Goal: Task Accomplishment & Management: Manage account settings

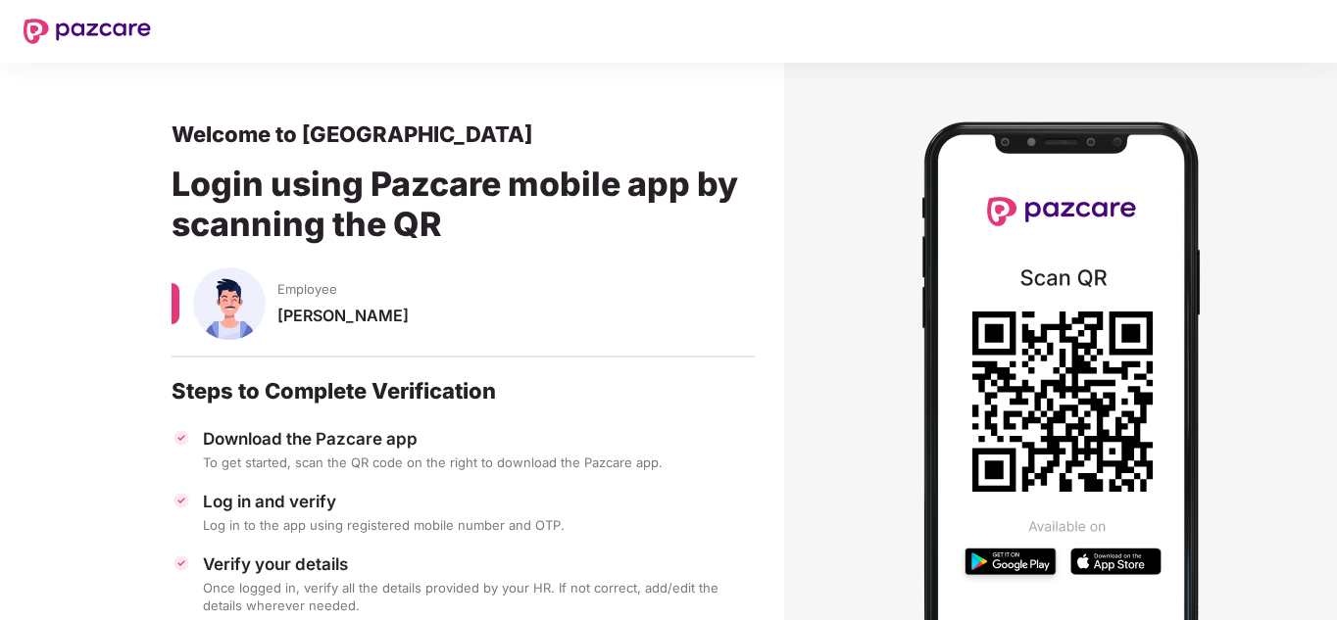
click at [257, 323] on img at bounding box center [229, 304] width 73 height 73
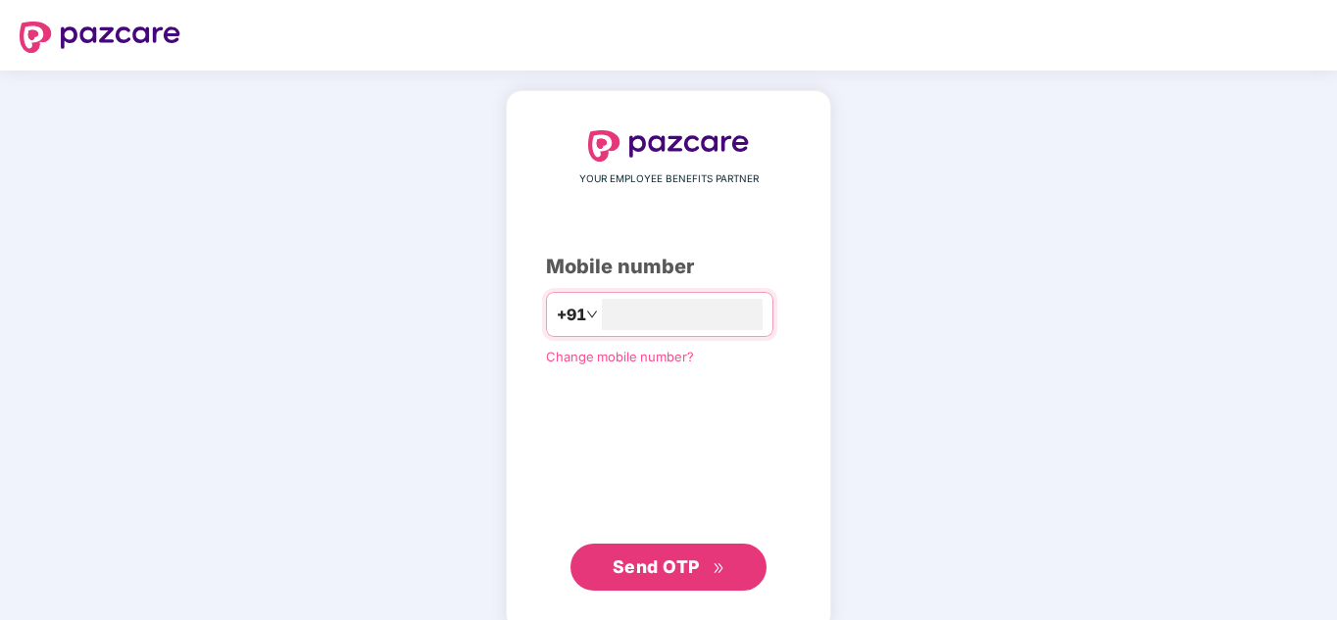
type input "**********"
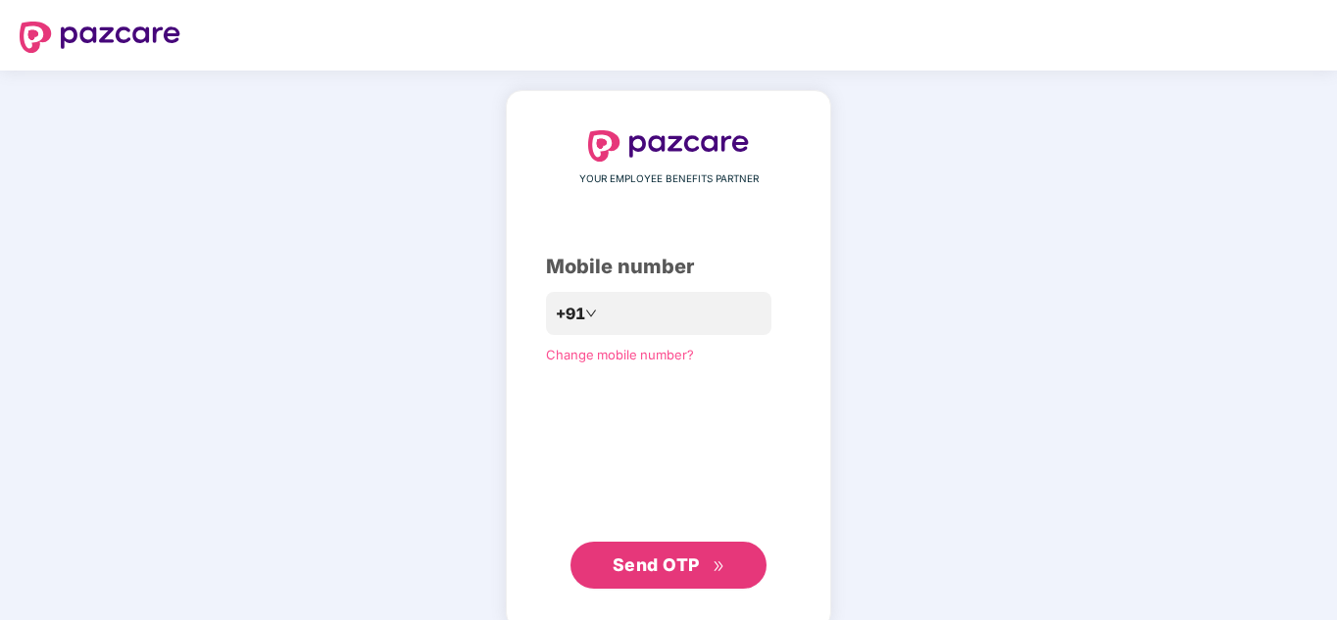
click at [678, 555] on span "Send OTP" at bounding box center [669, 565] width 113 height 27
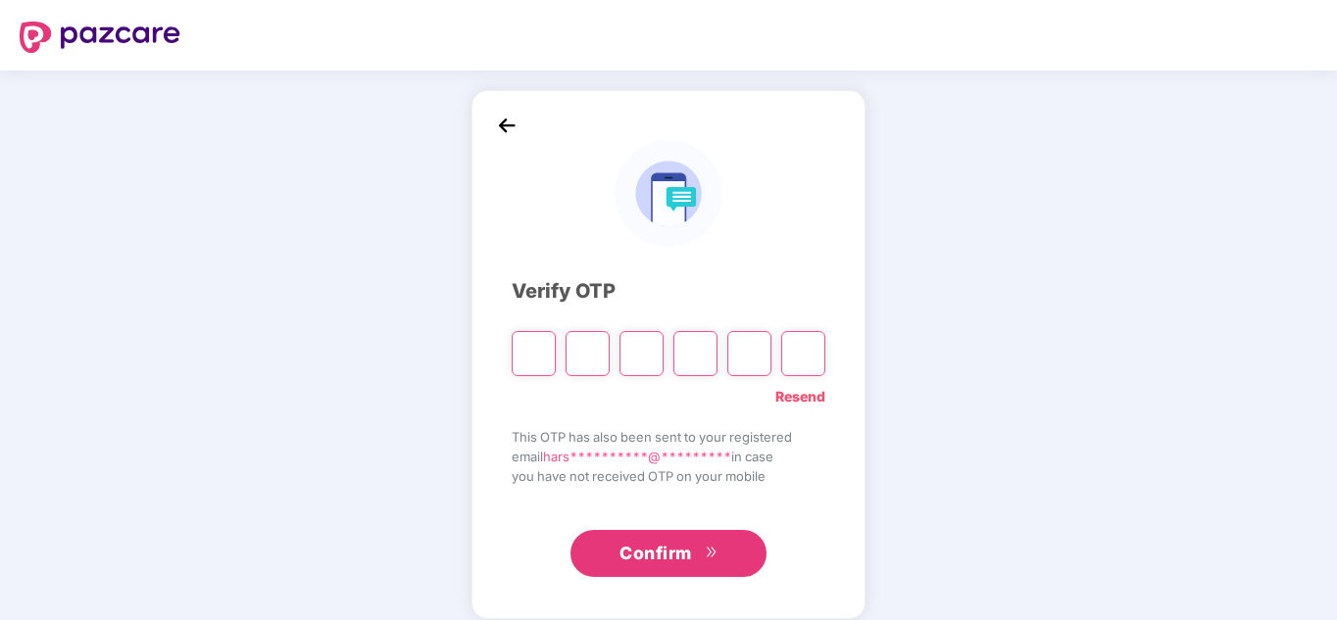
type input "*"
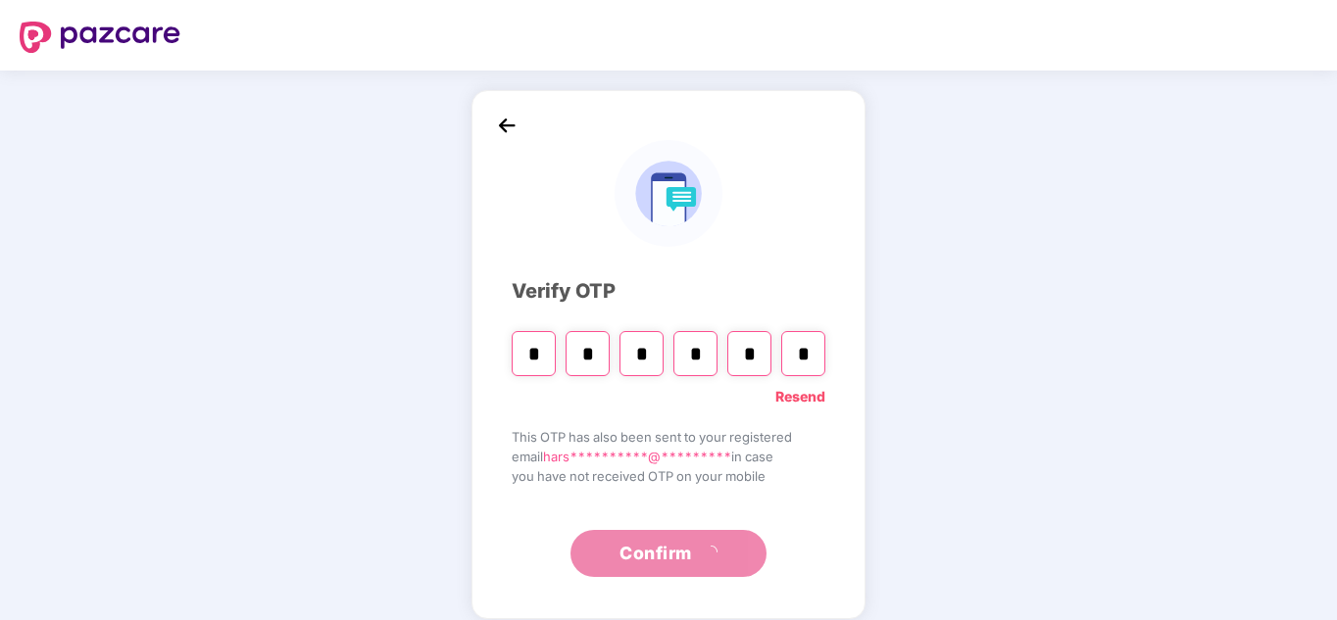
type input "*"
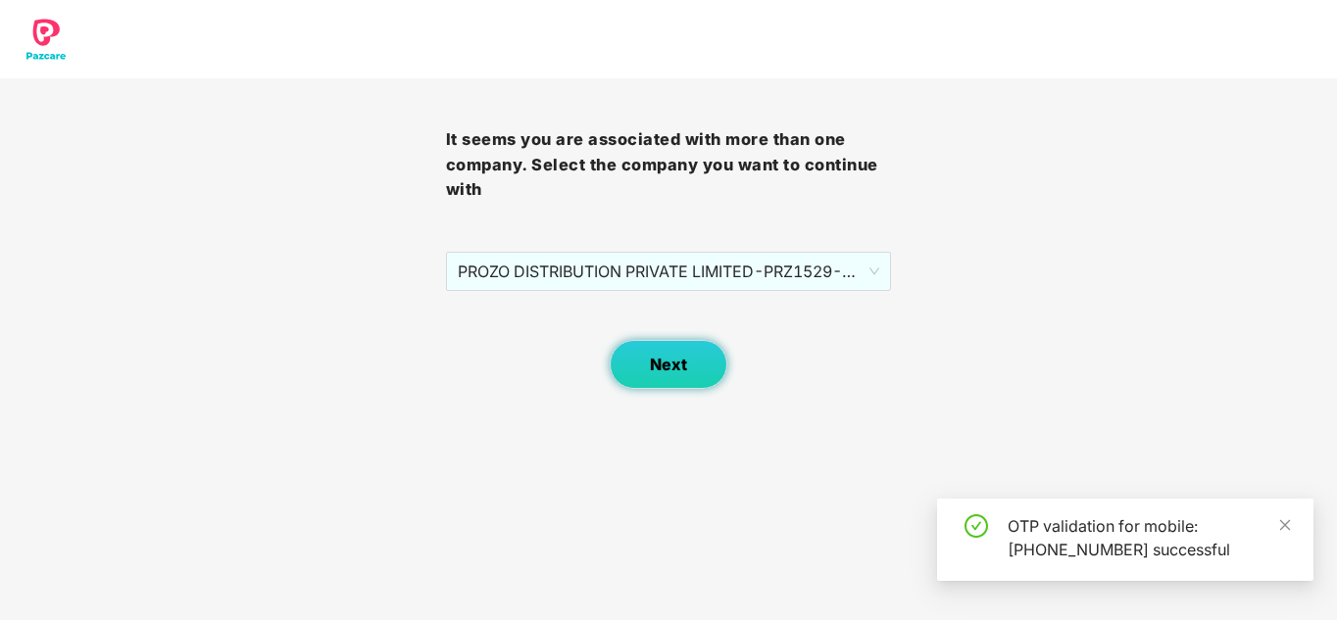
click at [669, 378] on button "Next" at bounding box center [669, 364] width 118 height 49
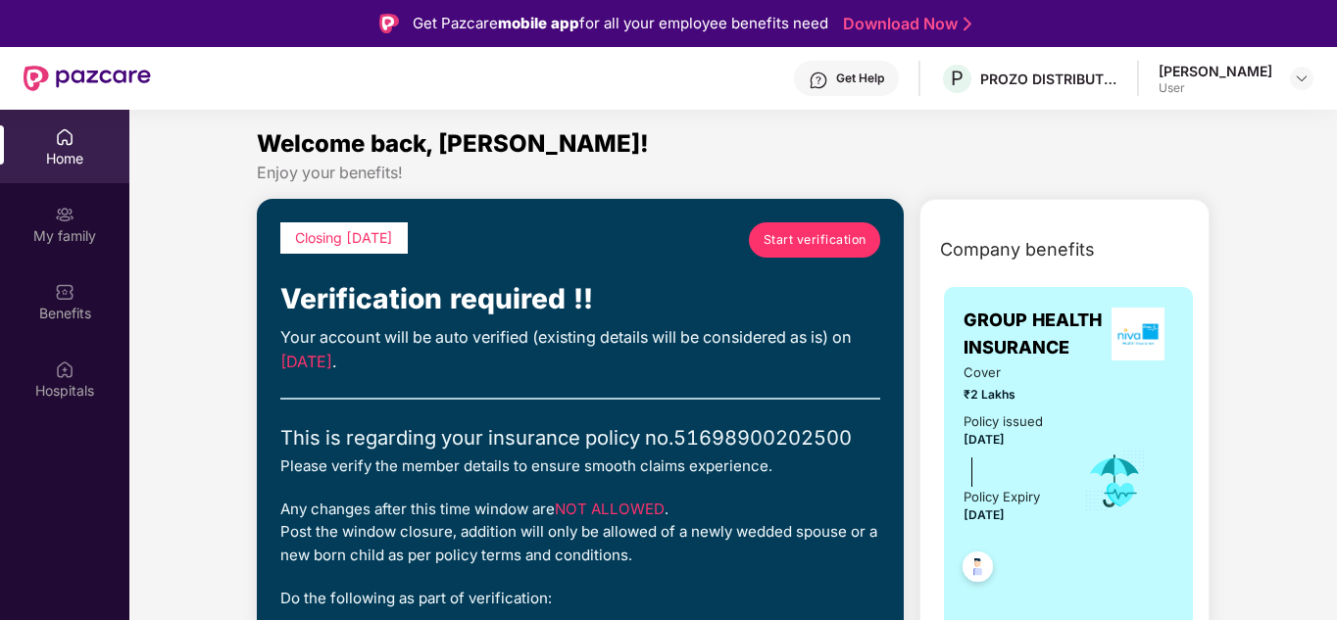
click at [809, 235] on span "Start verification" at bounding box center [815, 239] width 103 height 19
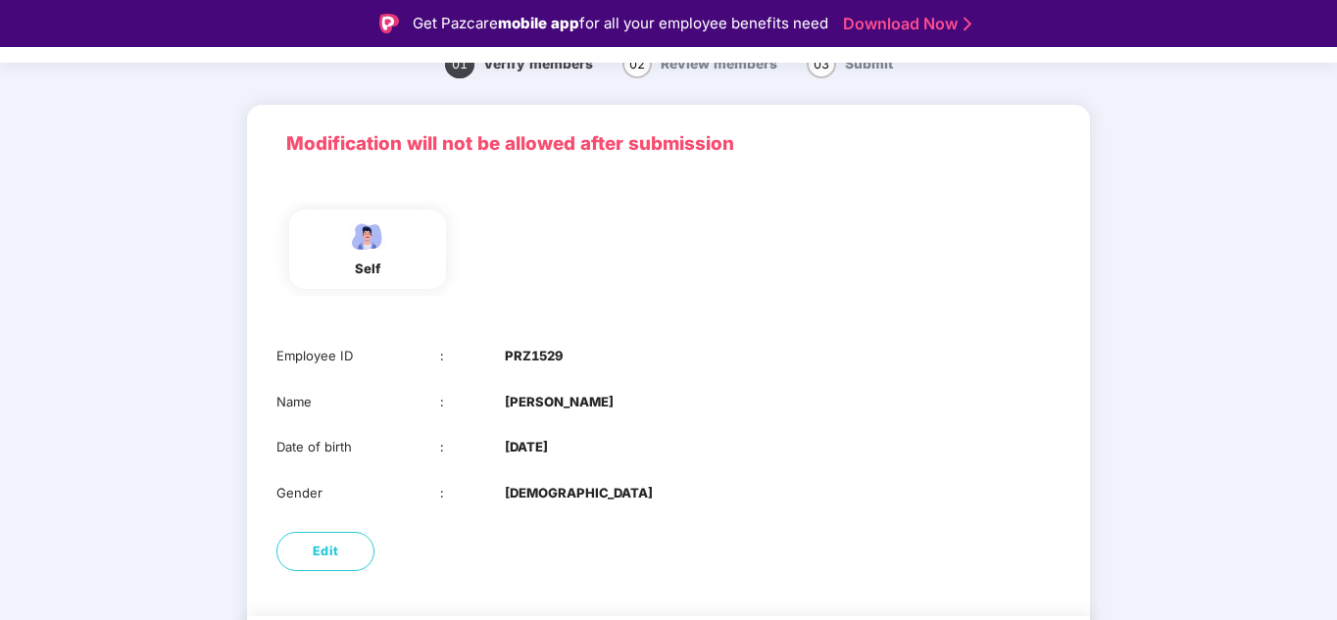
scroll to position [155, 0]
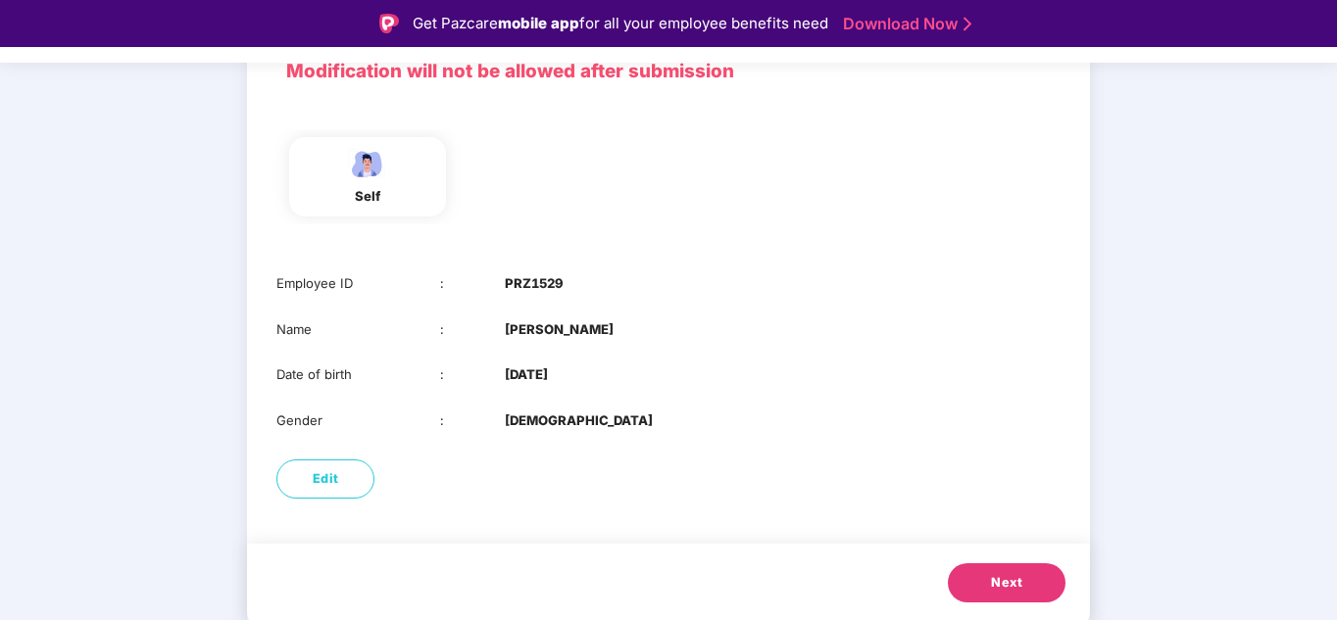
click at [1048, 566] on button "Next" at bounding box center [1007, 583] width 118 height 39
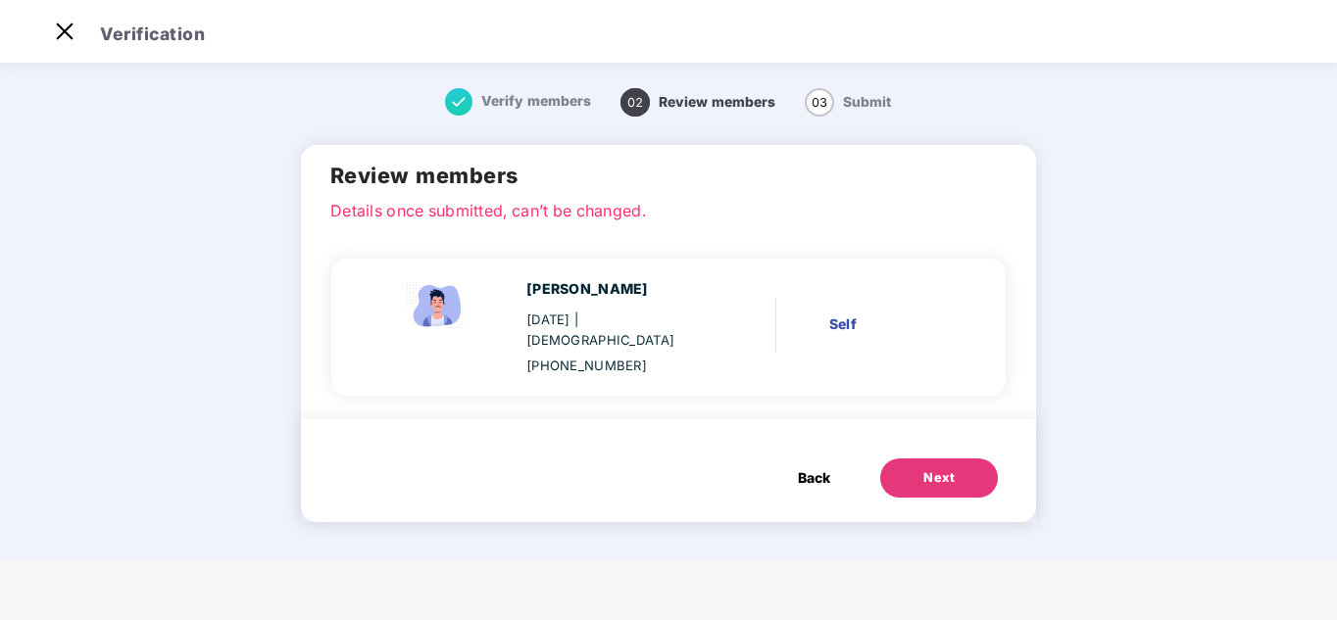
scroll to position [0, 0]
click at [936, 469] on div "Next" at bounding box center [938, 479] width 31 height 20
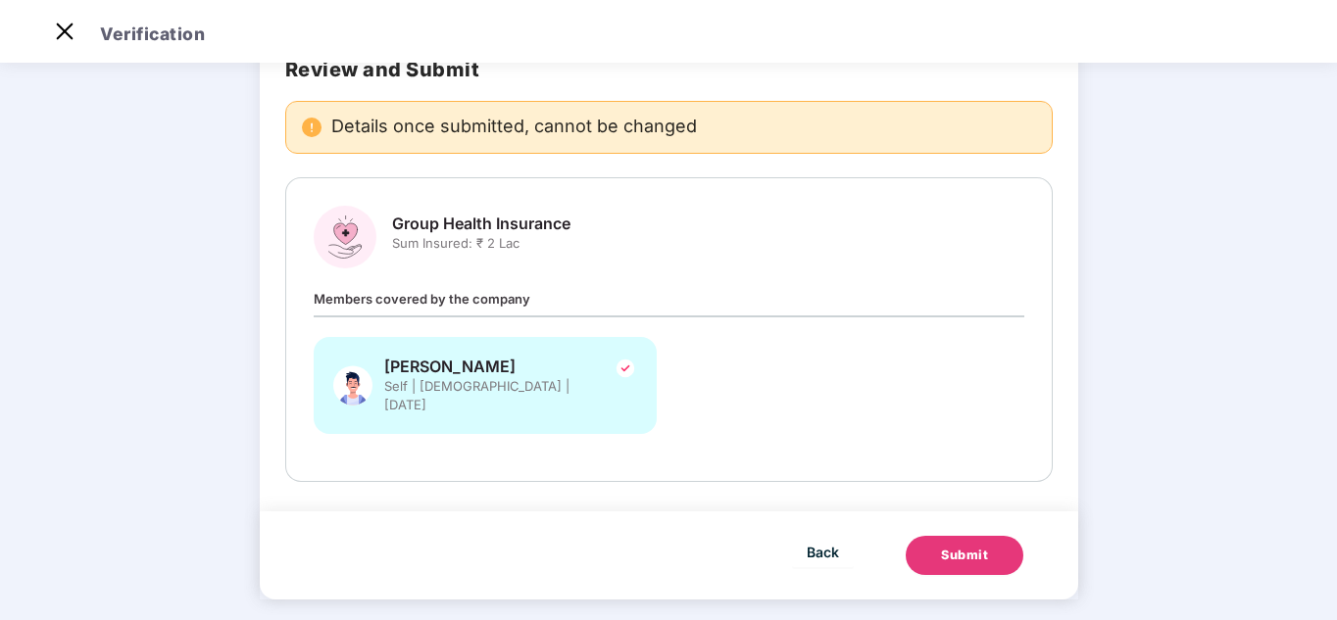
scroll to position [117, 0]
click at [979, 546] on div "Submit" at bounding box center [964, 556] width 47 height 20
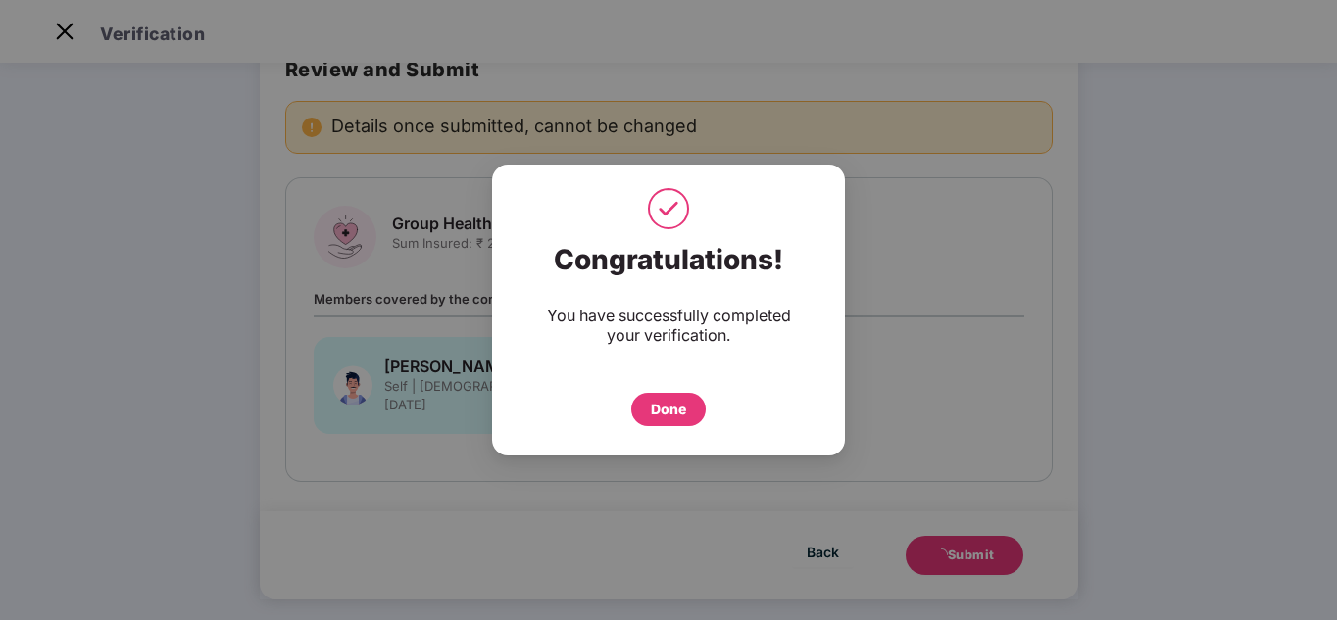
click at [660, 422] on div "Done" at bounding box center [668, 409] width 74 height 33
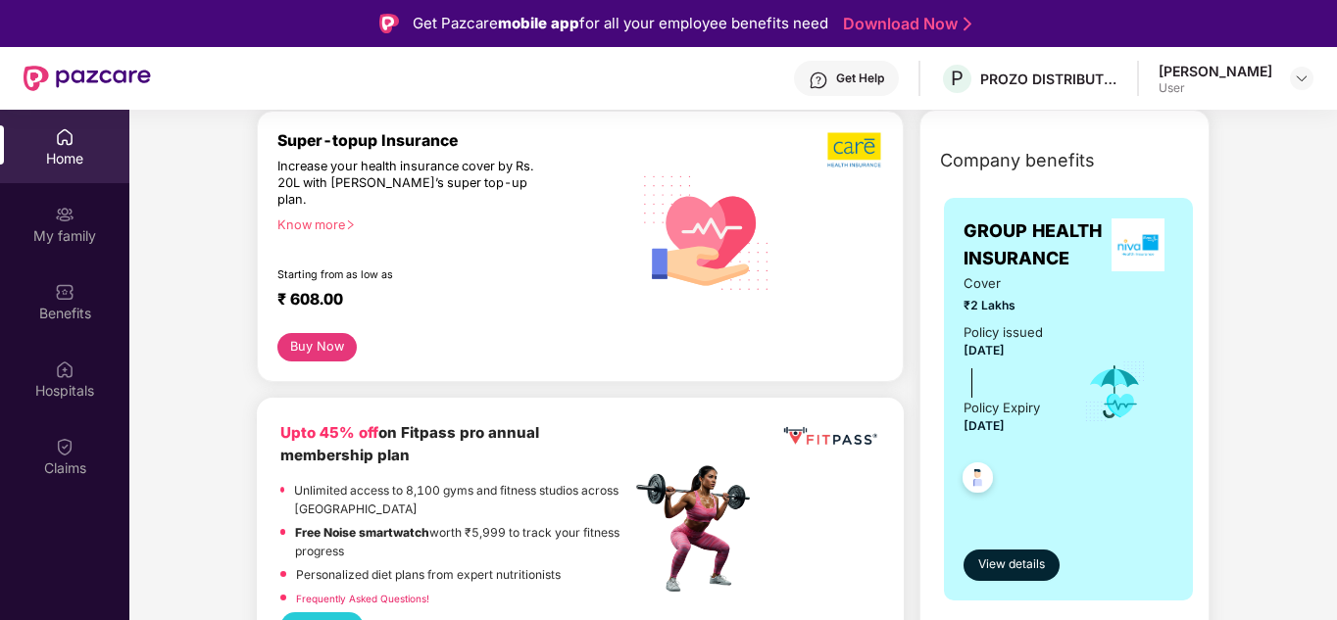
scroll to position [246, 0]
drag, startPoint x: 322, startPoint y: 286, endPoint x: 289, endPoint y: 288, distance: 33.4
click at [289, 289] on div "₹ 608.00" at bounding box center [444, 301] width 334 height 24
click at [550, 361] on div "Super-topup Insurance Increase your health insurance cover by Rs. 20L with [PER…" at bounding box center [580, 246] width 647 height 272
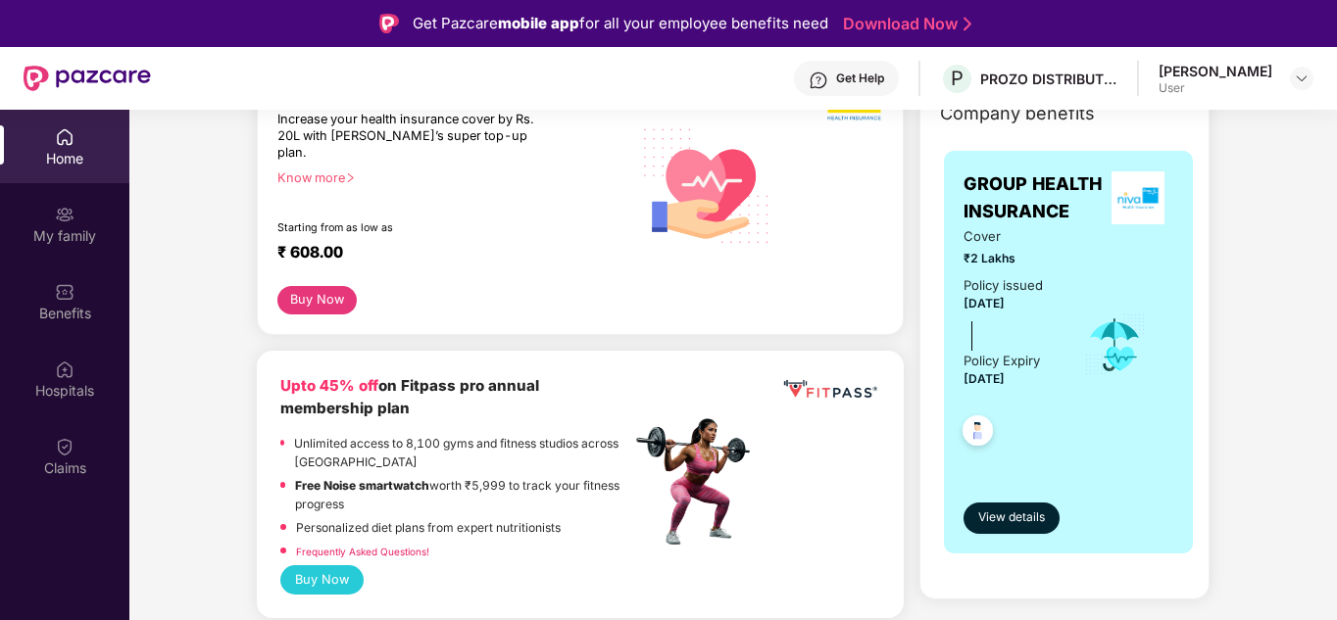
scroll to position [296, 0]
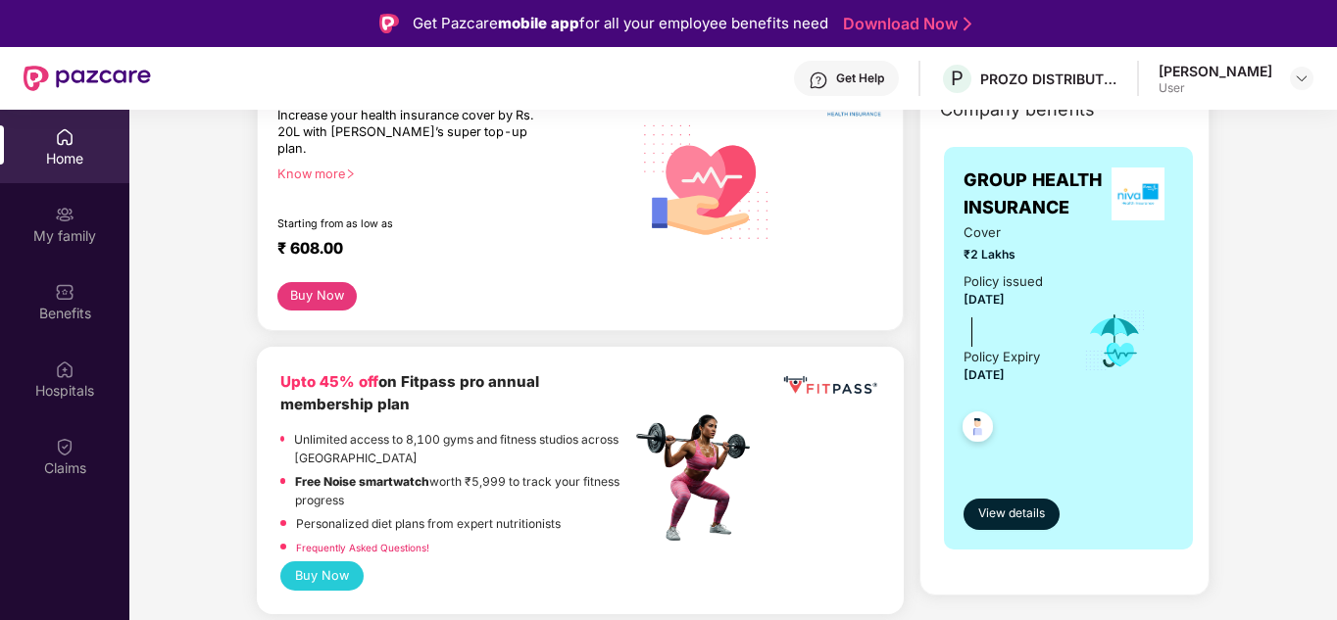
click at [312, 239] on div "₹ 608.00" at bounding box center [444, 251] width 334 height 24
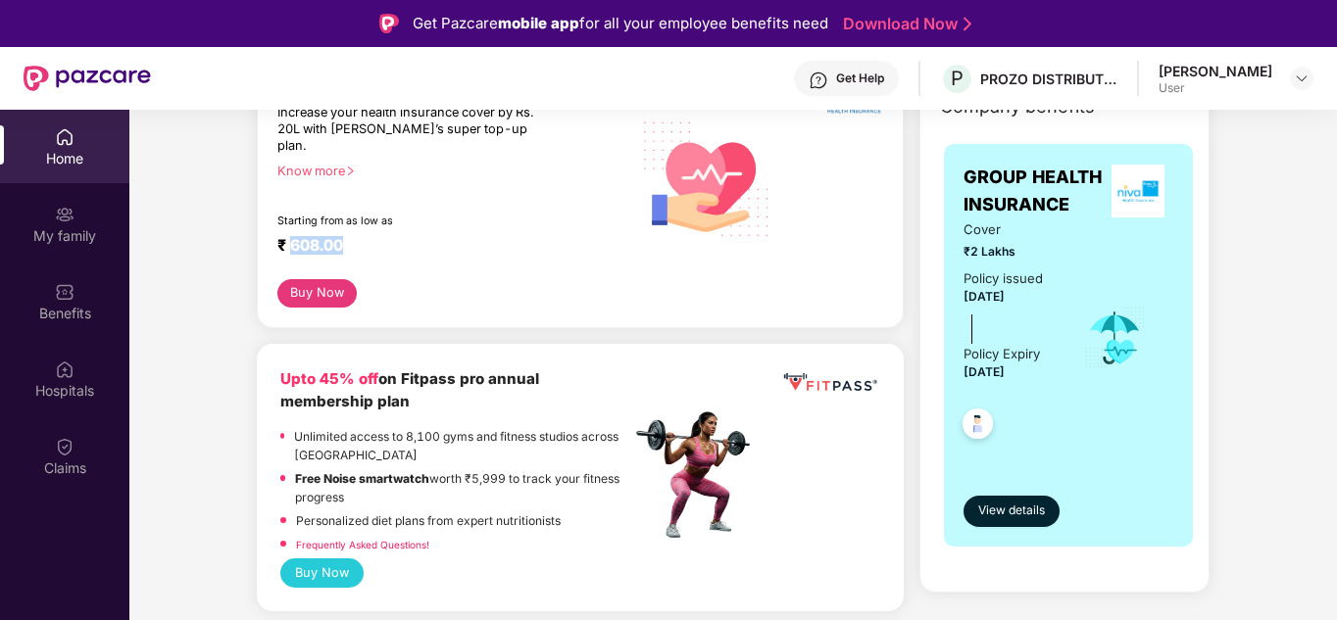
scroll to position [0, 0]
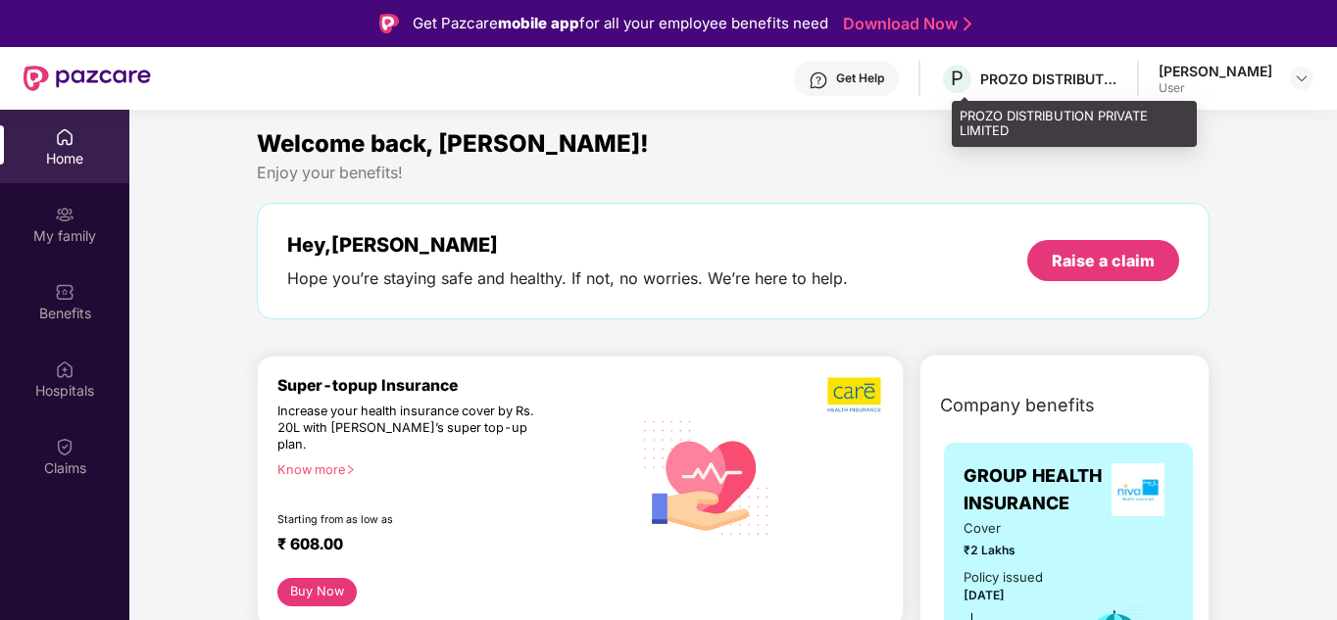
click at [1053, 71] on div "PROZO DISTRIBUTION PRIVATE LIMITED" at bounding box center [1048, 79] width 137 height 19
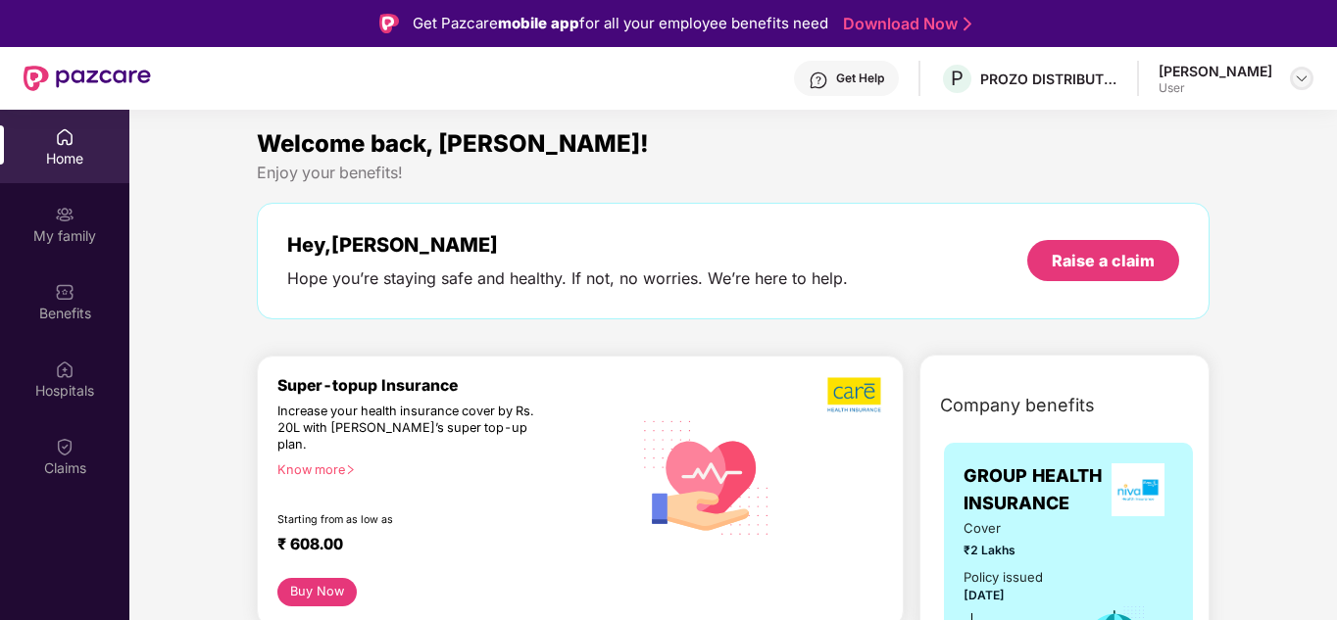
click at [1299, 76] on img at bounding box center [1302, 79] width 16 height 16
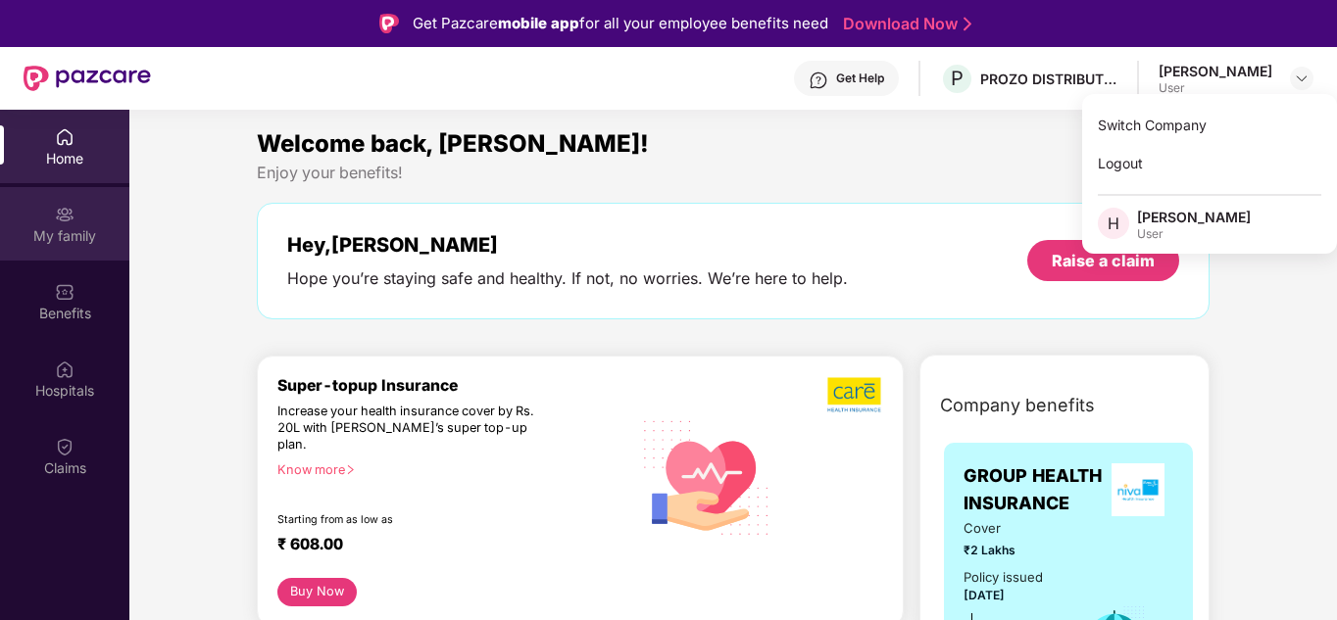
click at [77, 236] on div "My family" at bounding box center [64, 236] width 129 height 20
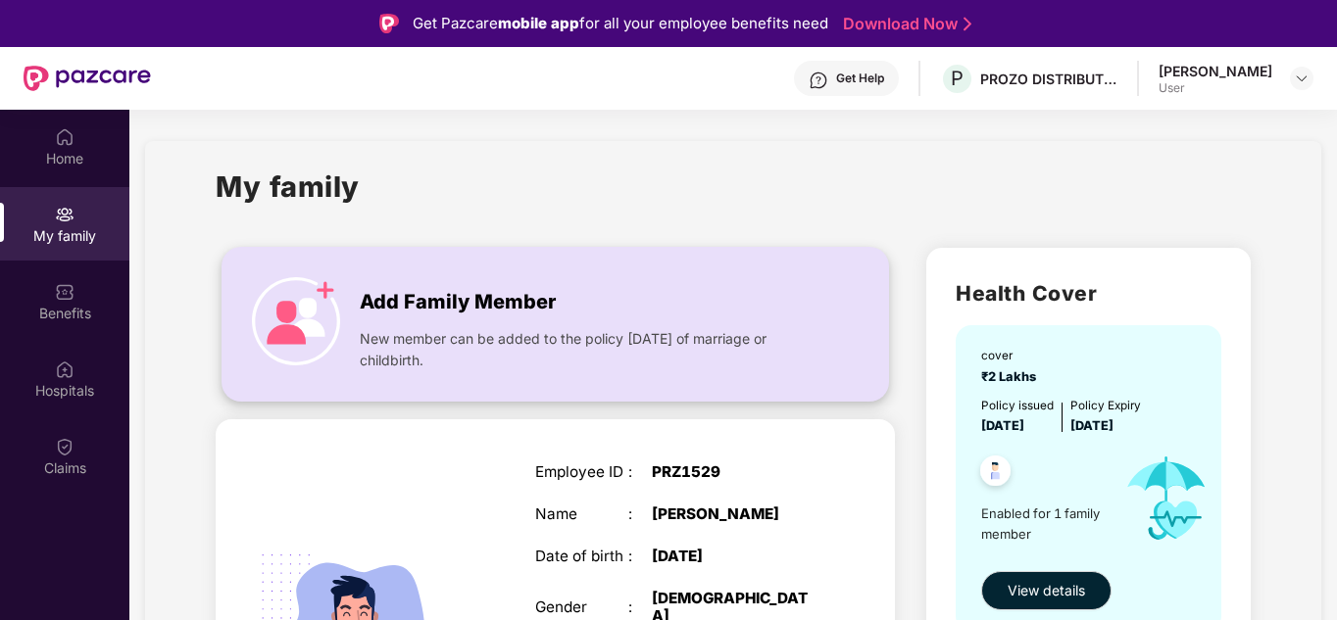
click at [535, 292] on span "Add Family Member" at bounding box center [458, 302] width 196 height 30
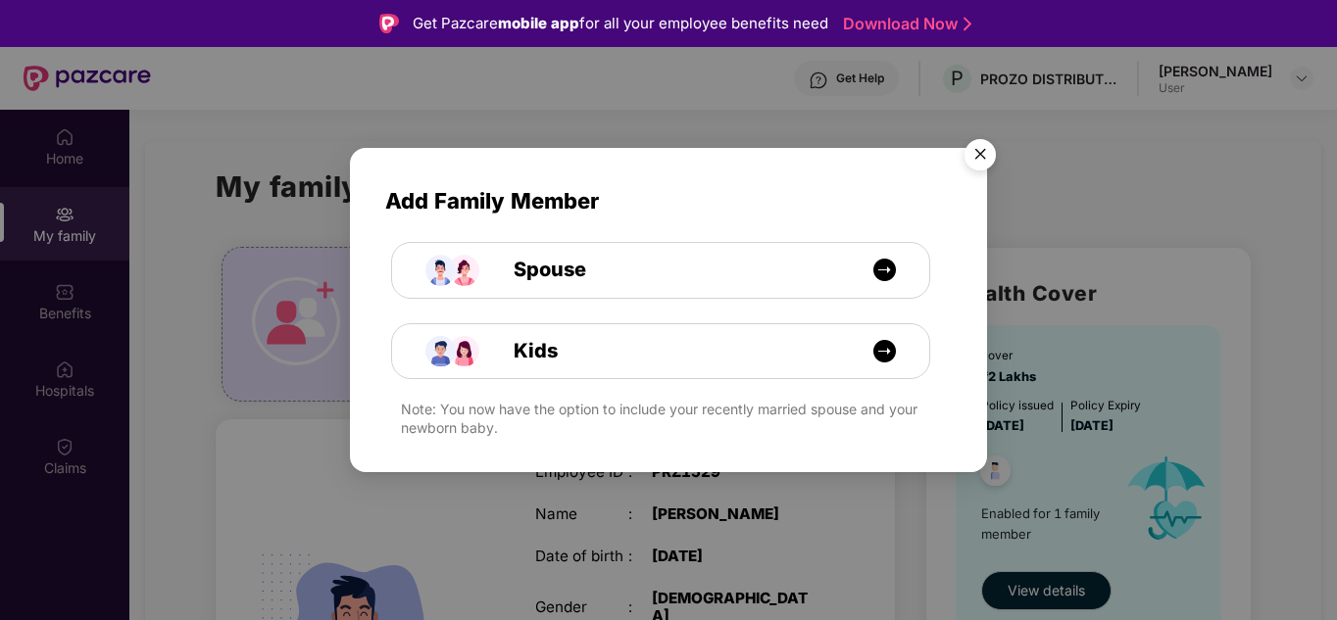
click at [975, 154] on img "Close" at bounding box center [980, 157] width 55 height 55
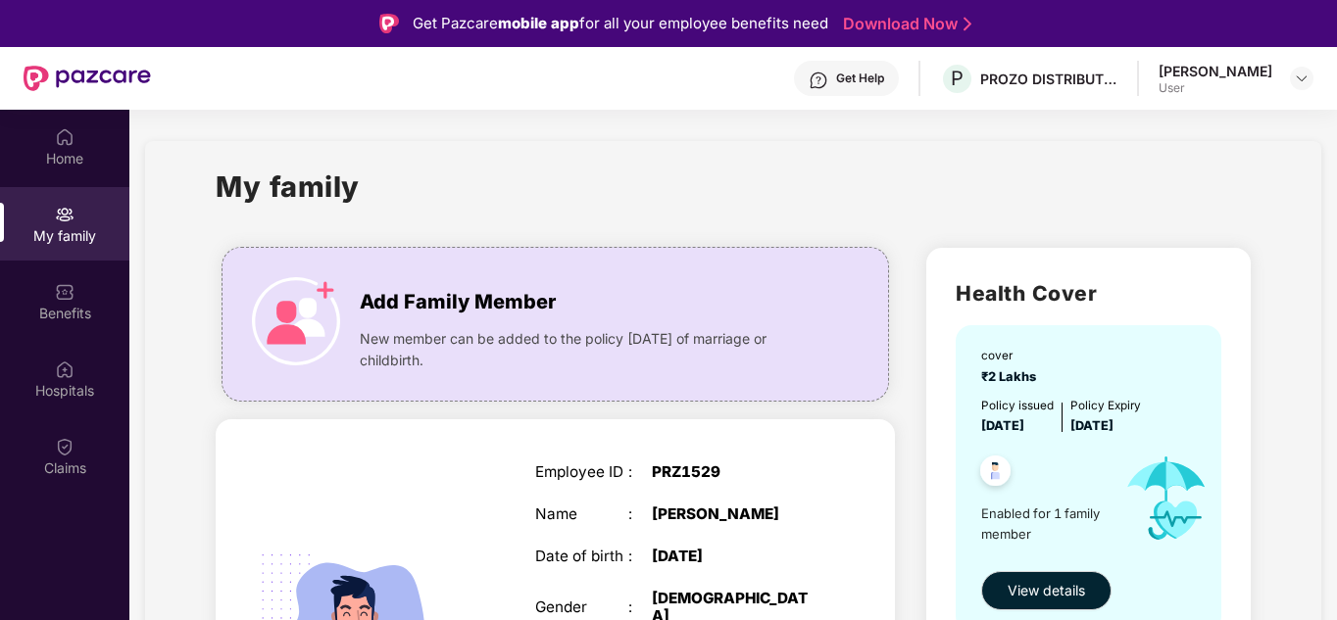
scroll to position [183, 0]
